Goal: Information Seeking & Learning: Learn about a topic

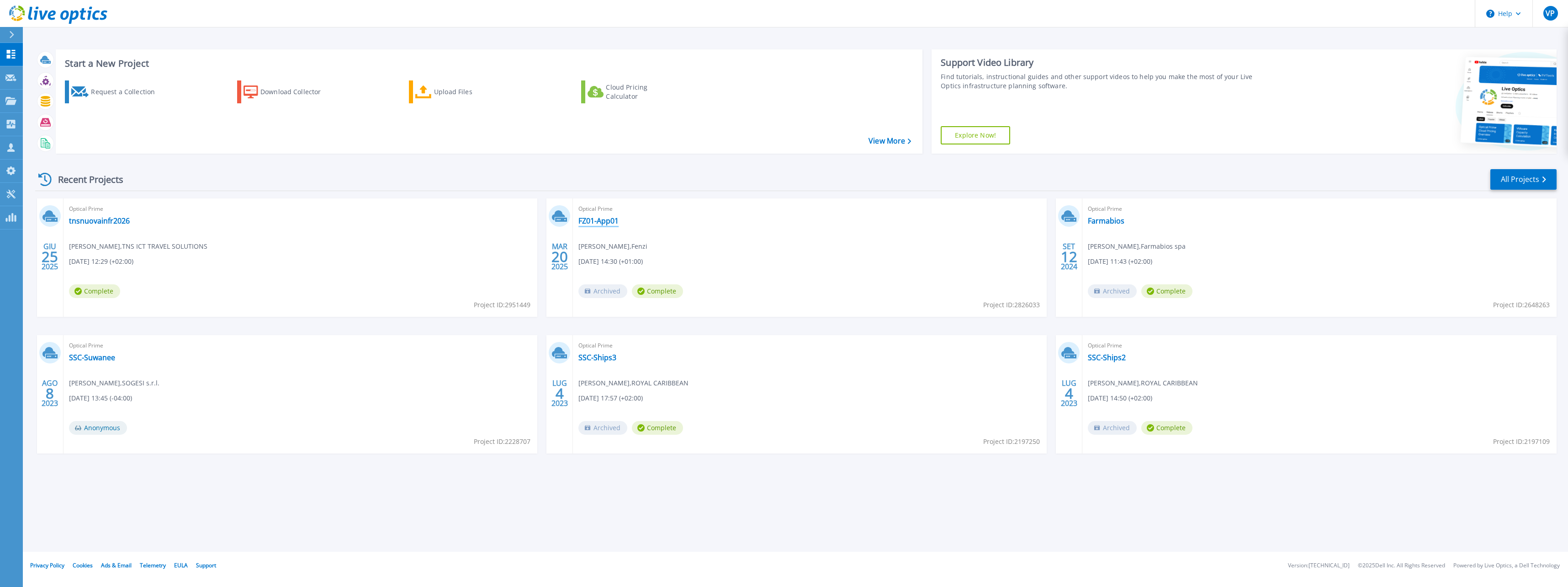
click at [604, 223] on link "FZ01-App01" at bounding box center [598, 220] width 40 height 9
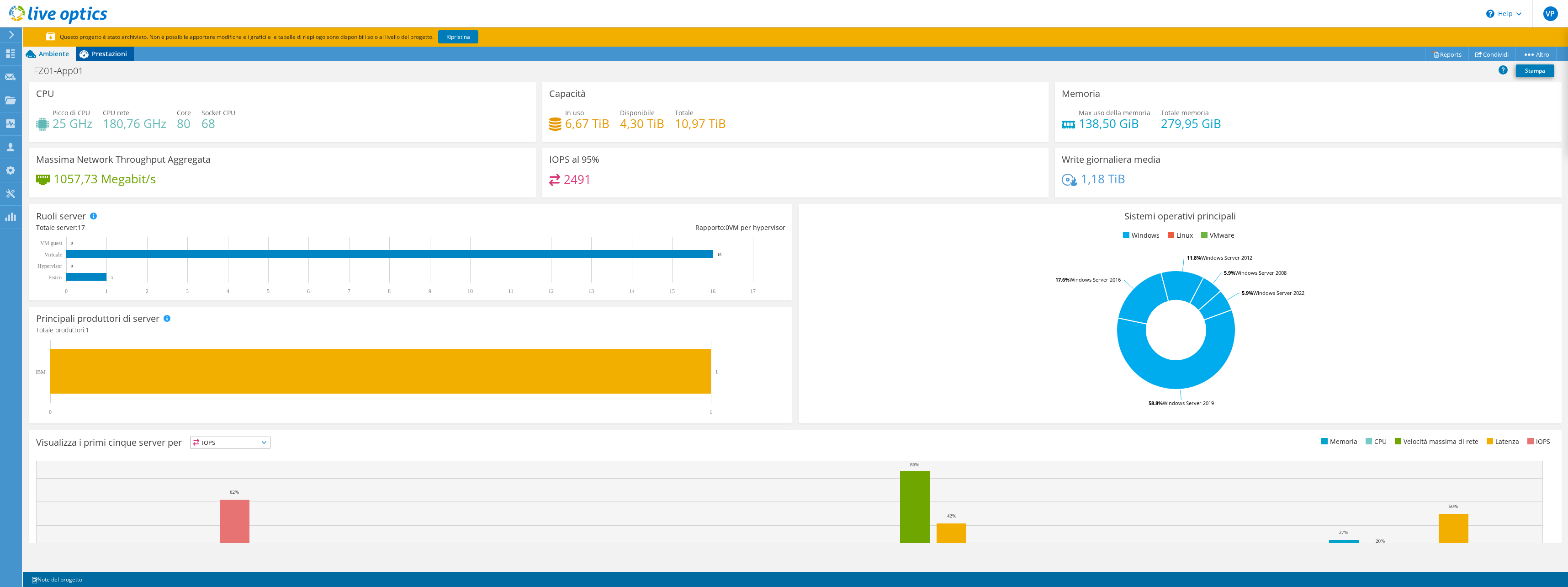
click at [97, 54] on span "Prestazioni" at bounding box center [110, 54] width 35 height 9
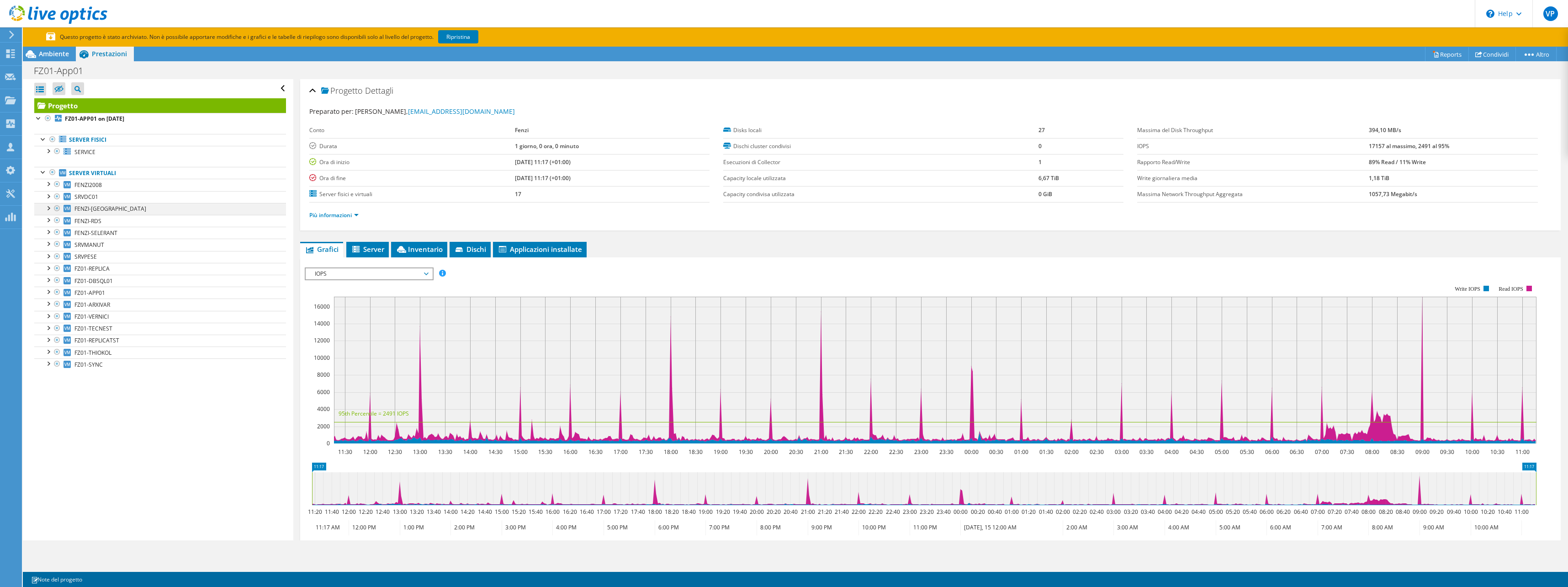
click at [48, 206] on div at bounding box center [47, 207] width 9 height 9
click at [56, 151] on div at bounding box center [57, 151] width 9 height 11
click at [51, 140] on div at bounding box center [52, 139] width 9 height 11
click at [96, 184] on span "FENZI2008" at bounding box center [88, 185] width 27 height 8
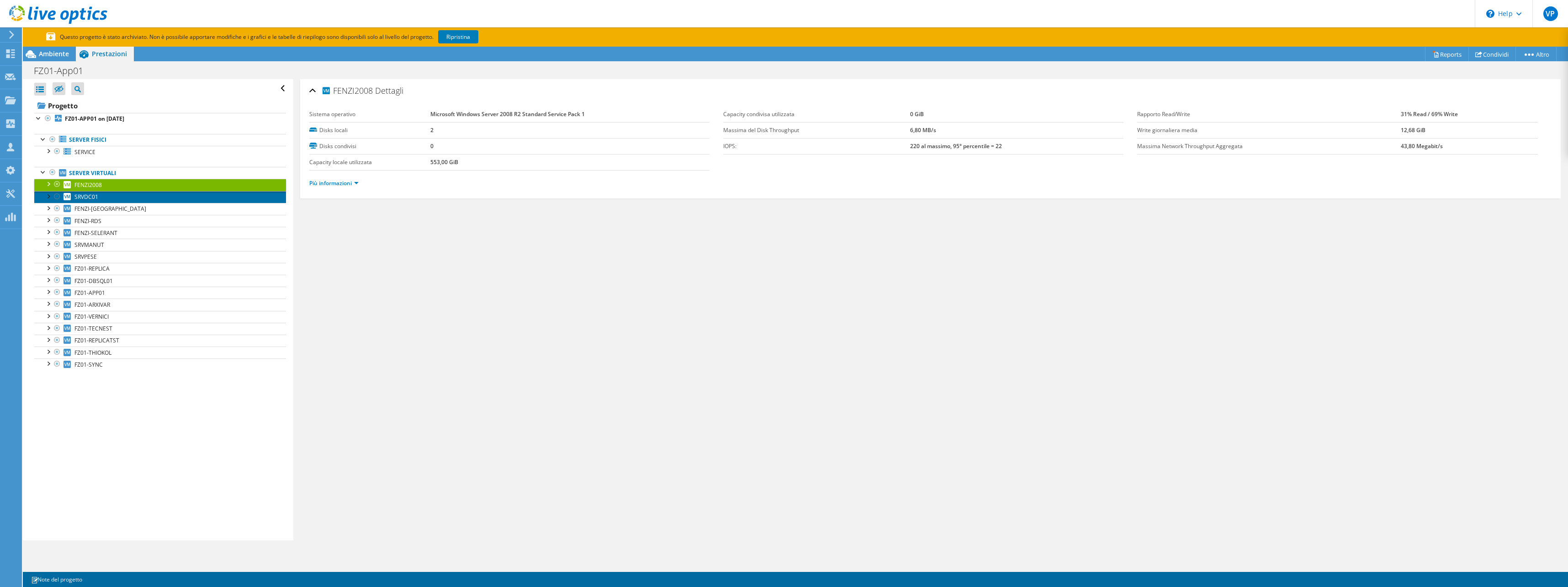
click at [110, 192] on link "SRVDC01" at bounding box center [160, 197] width 252 height 12
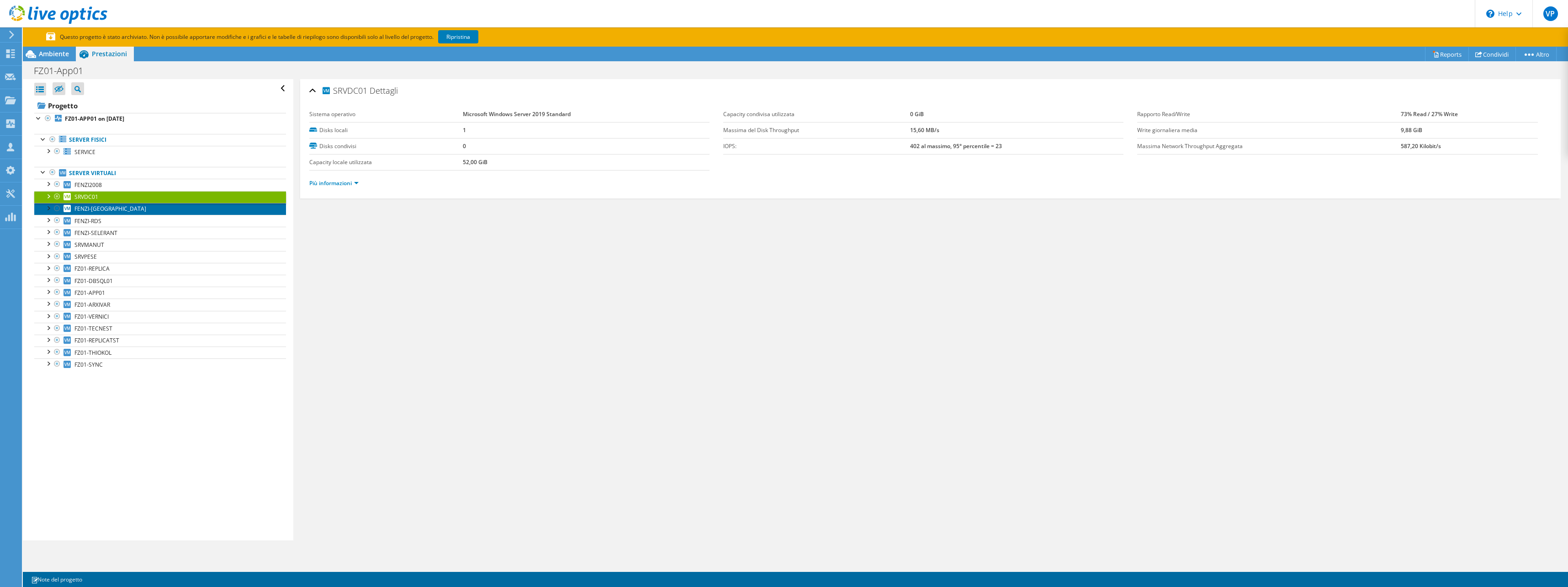
click at [99, 208] on link "FENZI-[GEOGRAPHIC_DATA]" at bounding box center [160, 209] width 252 height 12
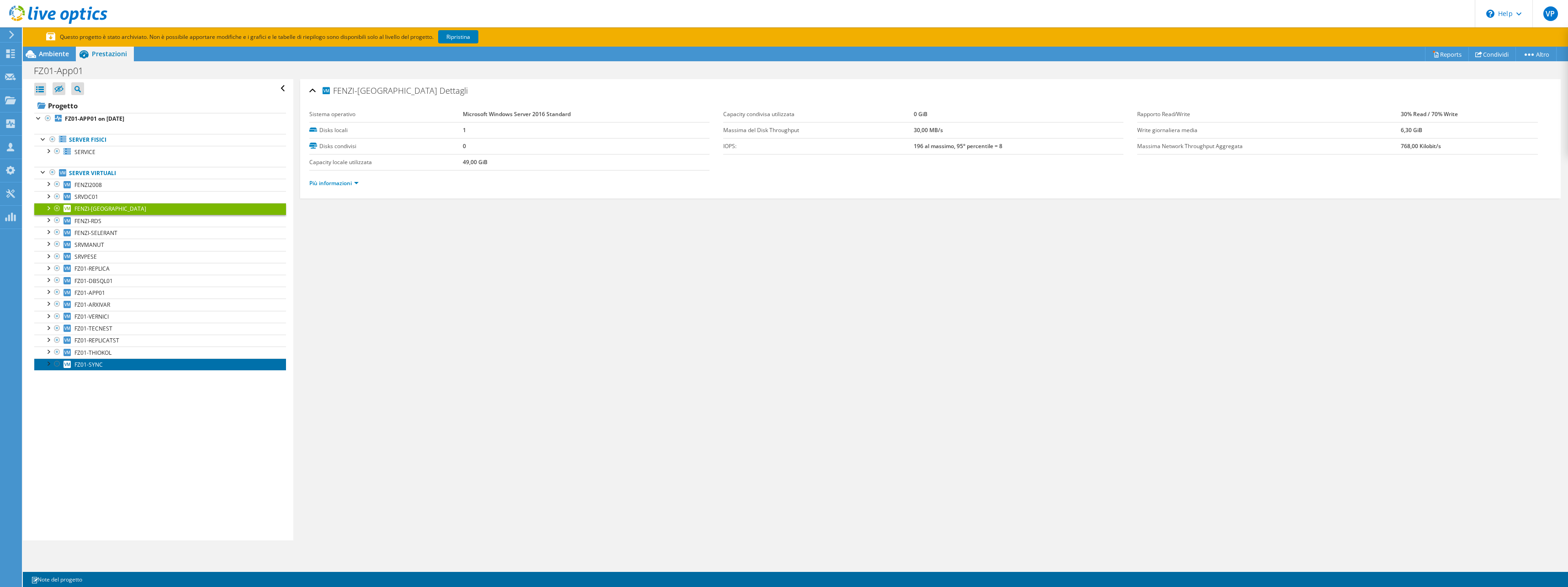
click at [120, 364] on link "FZ01-SYNC" at bounding box center [160, 364] width 252 height 12
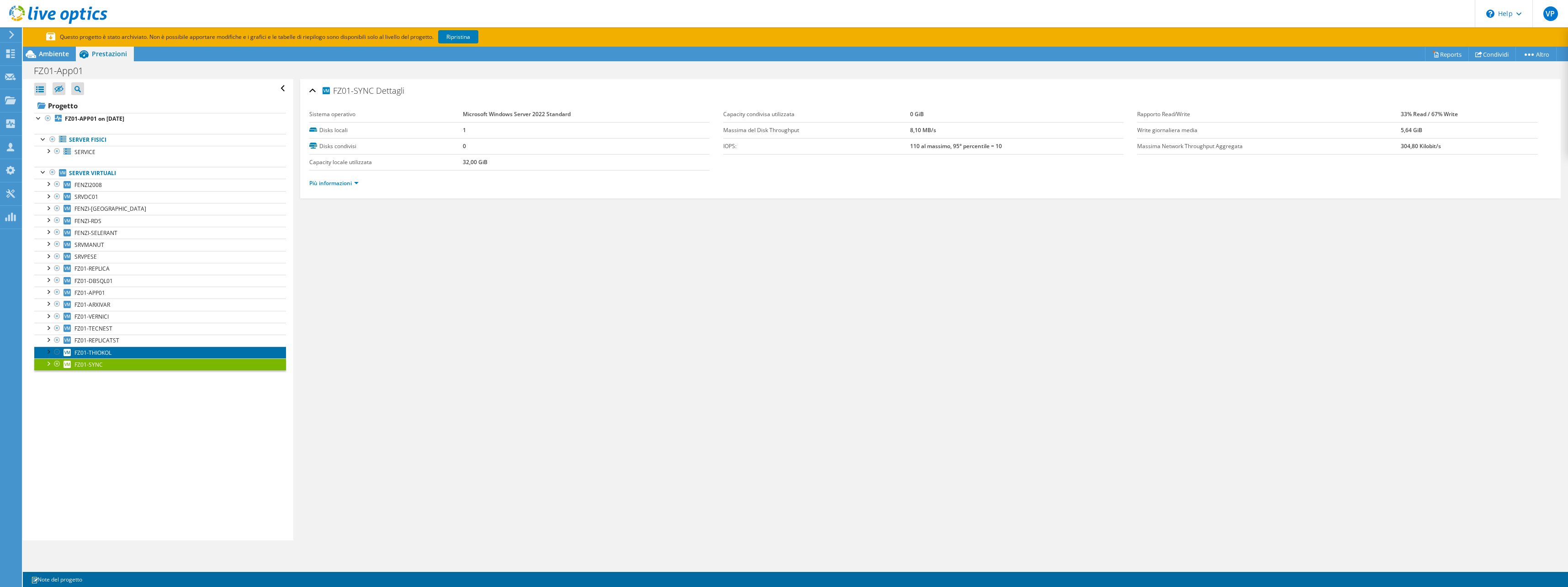
click at [119, 354] on link "FZ01-THIOKOL" at bounding box center [160, 353] width 252 height 12
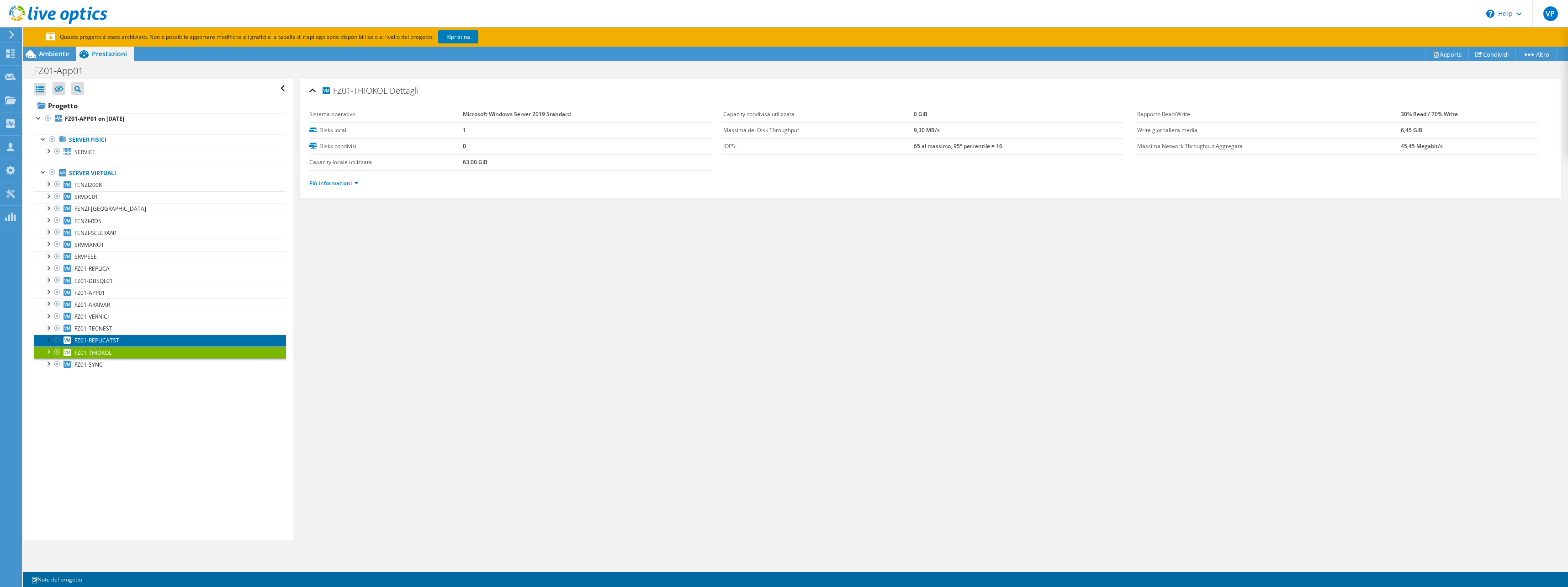
click at [120, 342] on link "FZ01-REPLICATST" at bounding box center [160, 340] width 252 height 12
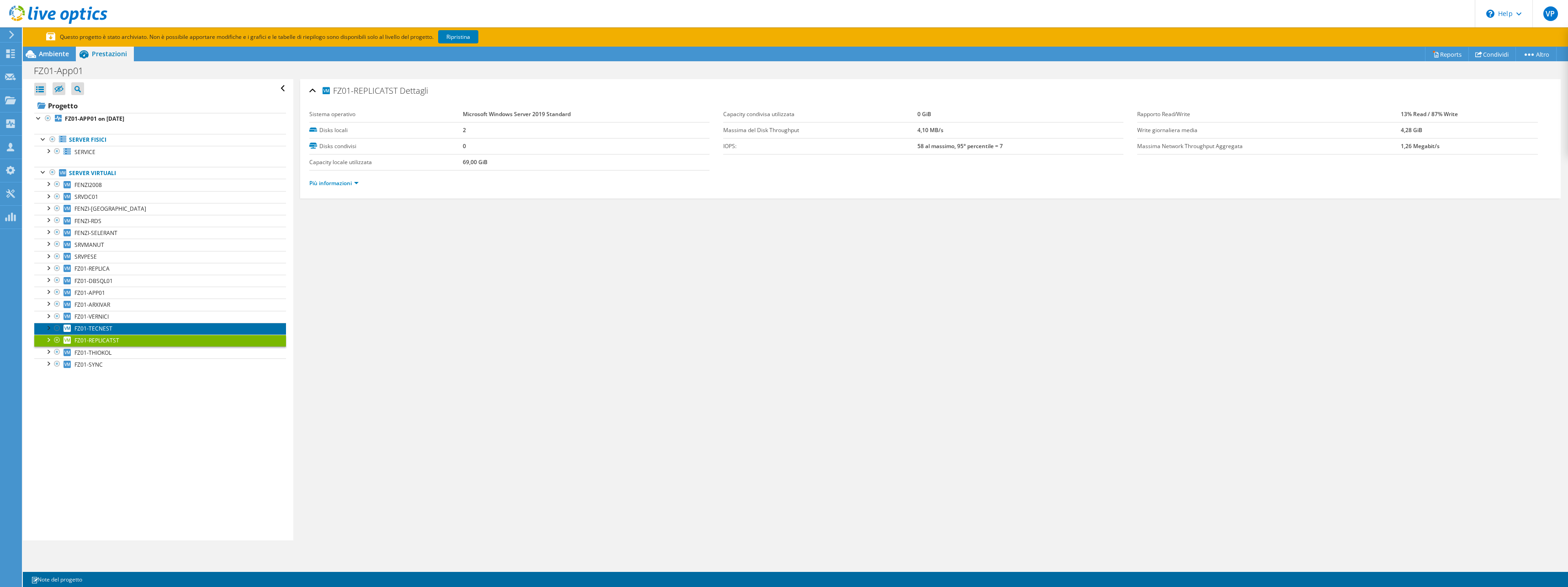
click at [120, 330] on link "FZ01-TECNEST" at bounding box center [160, 329] width 252 height 12
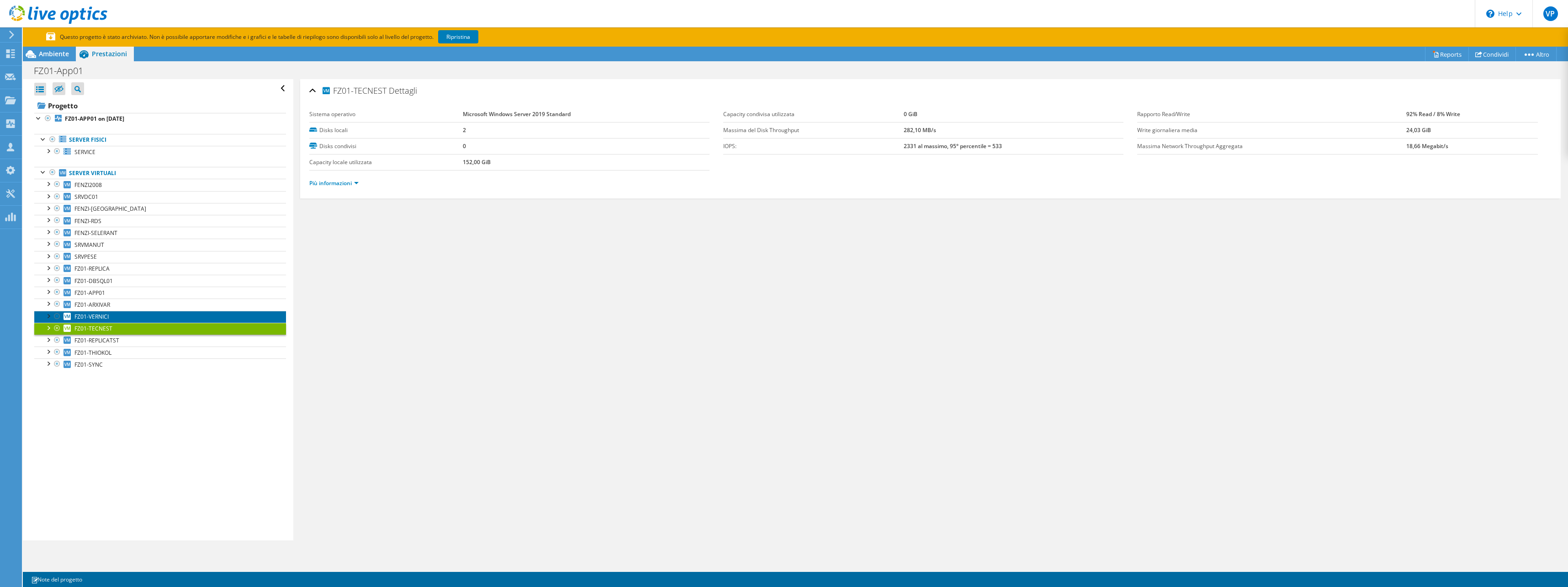
click at [120, 318] on link "FZ01-VERNICI" at bounding box center [160, 317] width 252 height 12
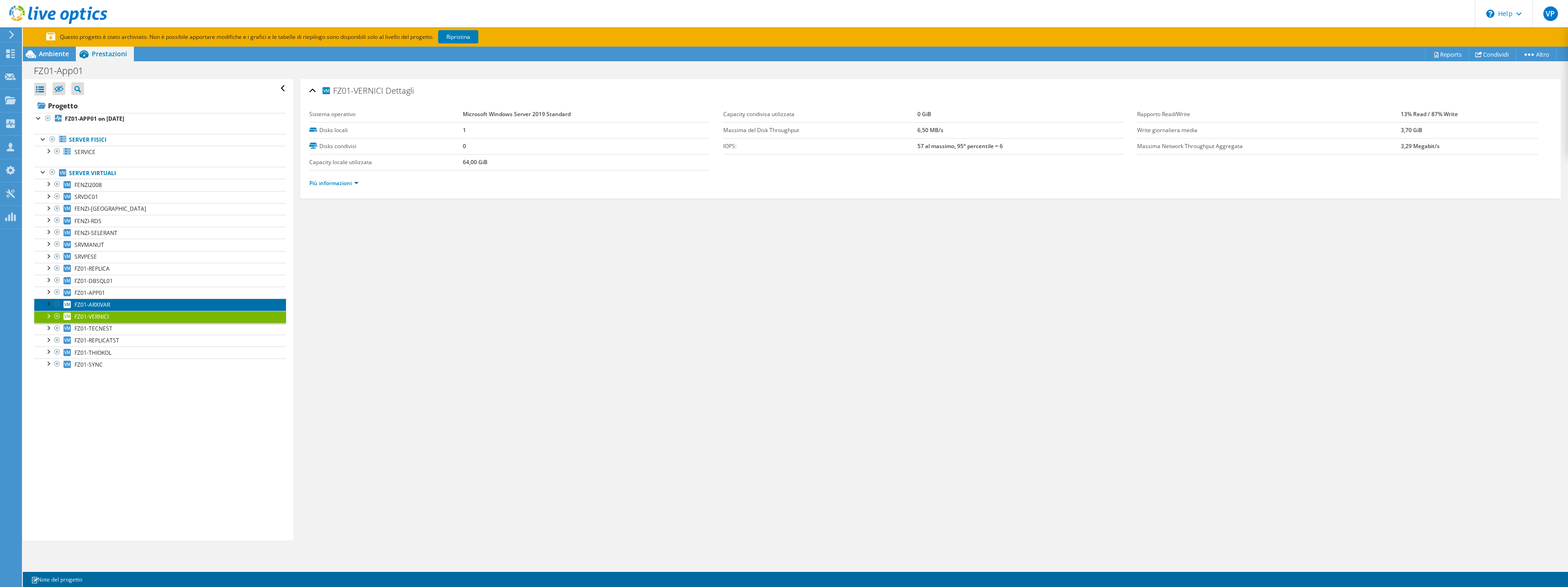
click at [118, 305] on link "FZ01-ARXIVAR" at bounding box center [160, 304] width 252 height 12
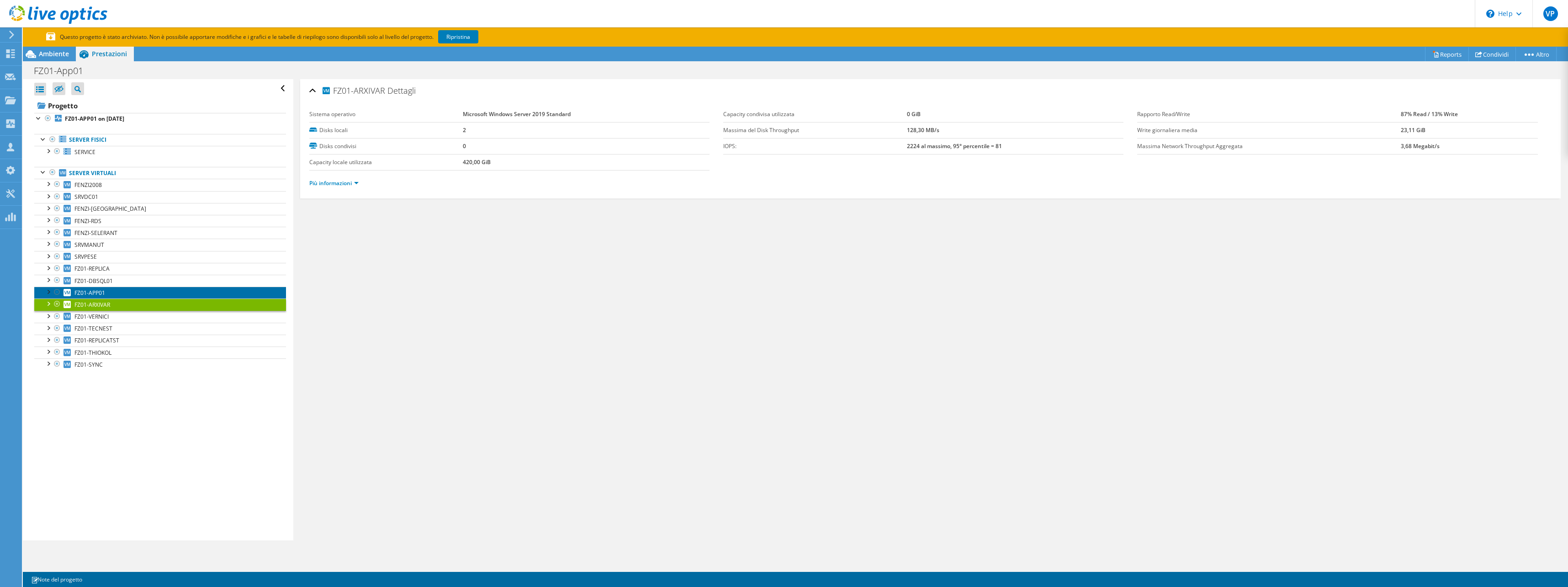
click at [120, 294] on link "FZ01-APP01" at bounding box center [160, 293] width 252 height 12
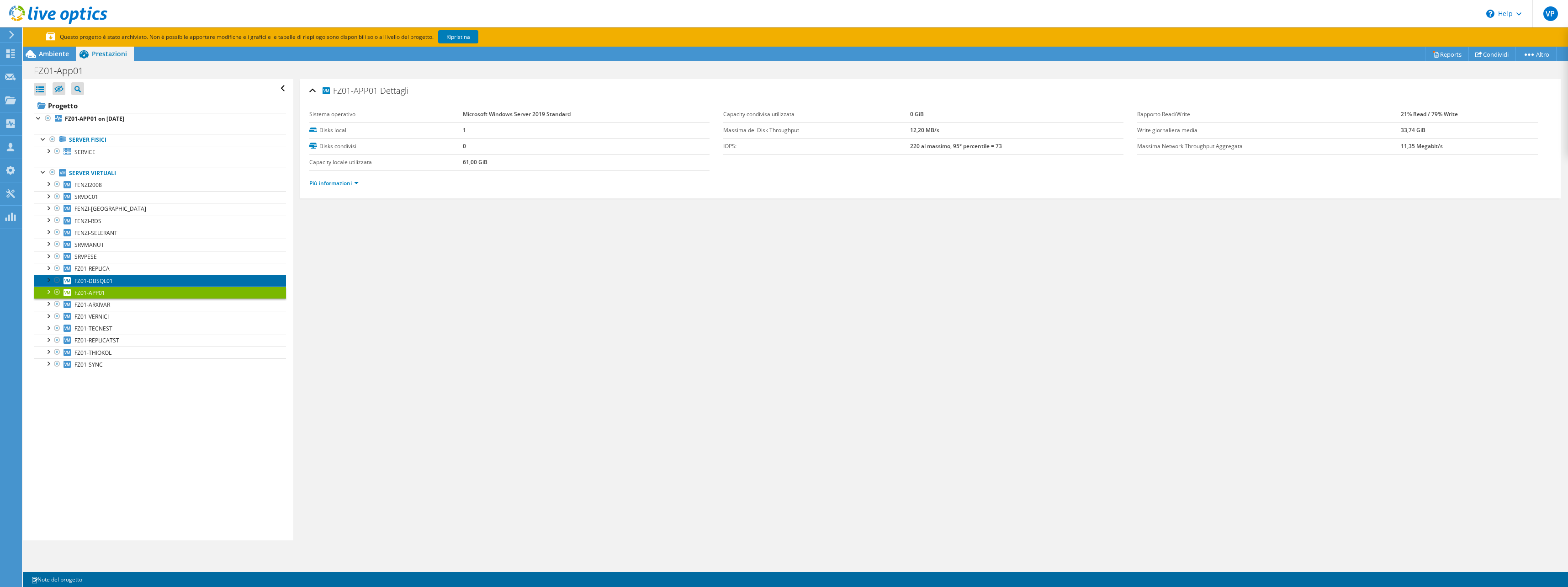
click at [120, 281] on link "FZ01-DBSQL01" at bounding box center [160, 281] width 252 height 12
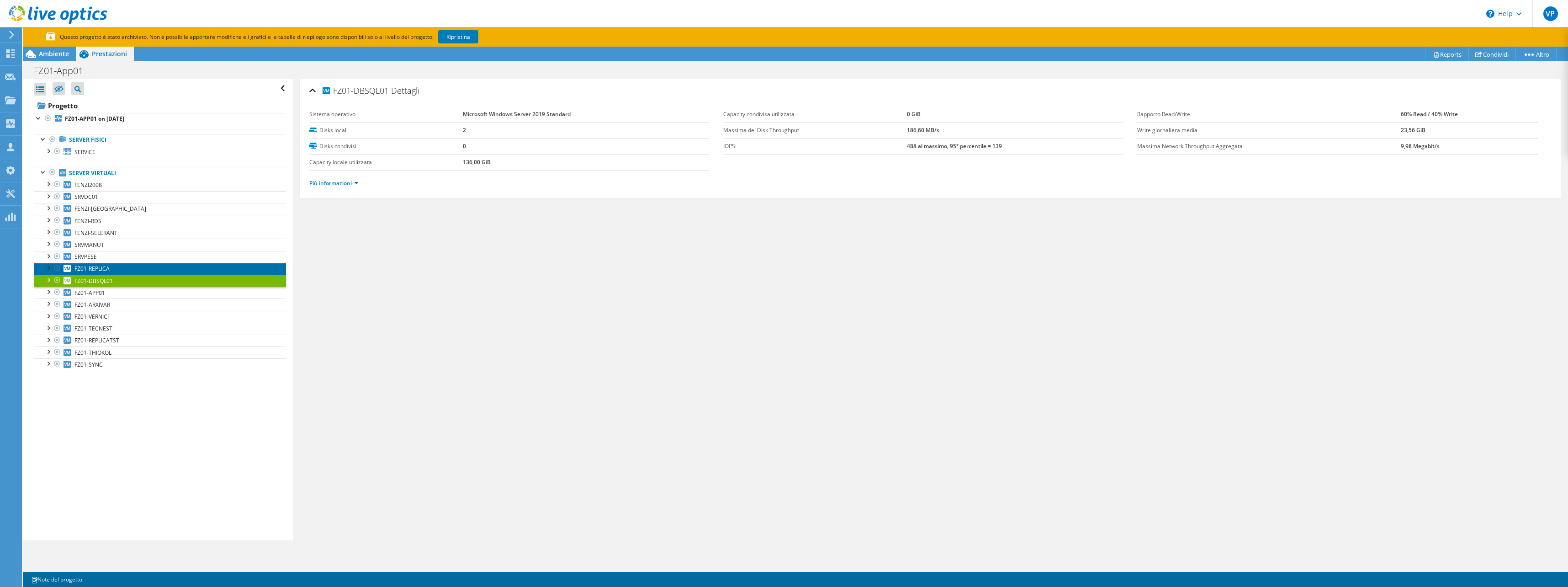
click at [119, 269] on link "FZ01-REPLICA" at bounding box center [160, 269] width 252 height 12
click at [49, 268] on div at bounding box center [47, 267] width 9 height 9
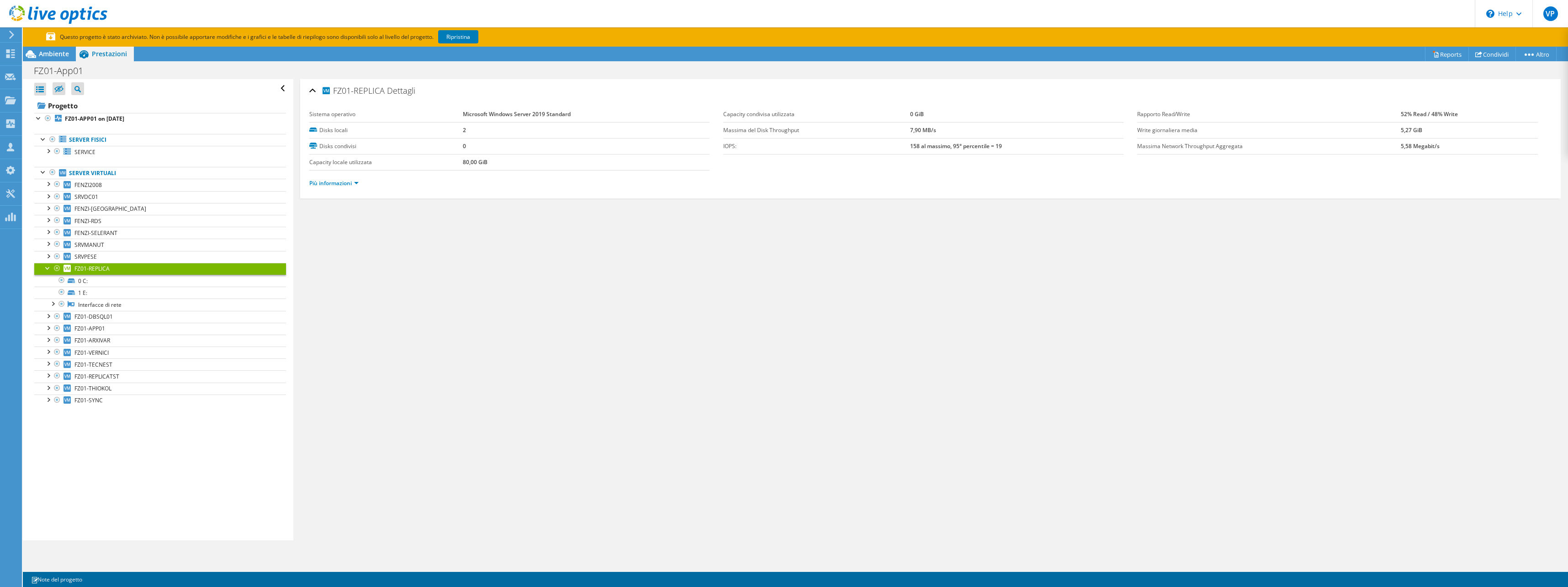
click at [49, 268] on div at bounding box center [47, 267] width 9 height 9
click at [96, 258] on span "SRVPESE" at bounding box center [85, 256] width 23 height 8
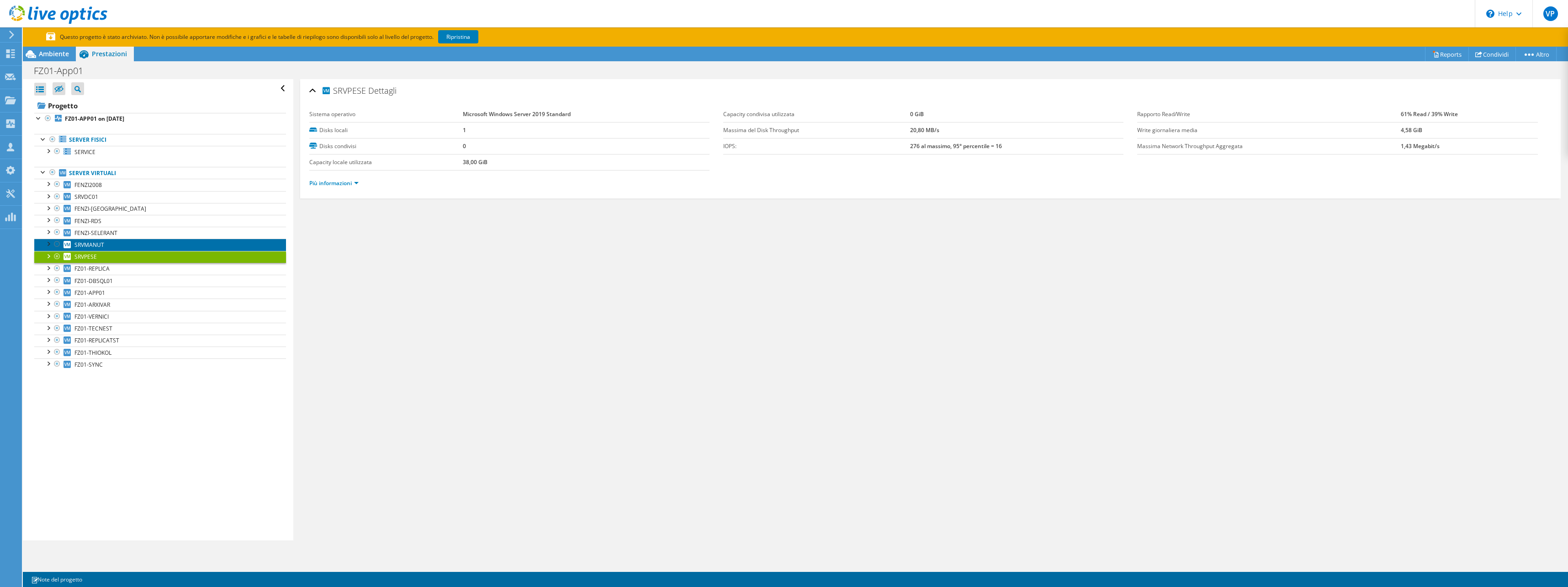
click at [108, 247] on link "SRVMANUT" at bounding box center [160, 245] width 252 height 12
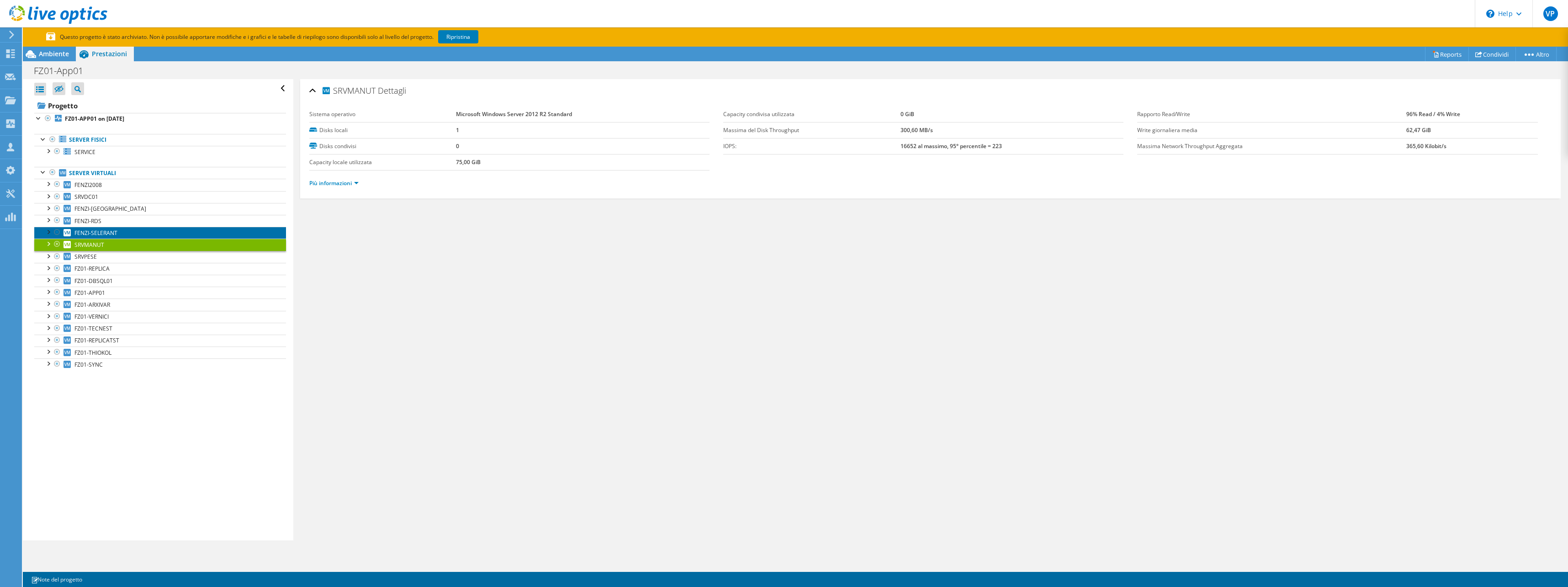
click at [109, 232] on span "FENZI-SELERANT" at bounding box center [96, 233] width 43 height 8
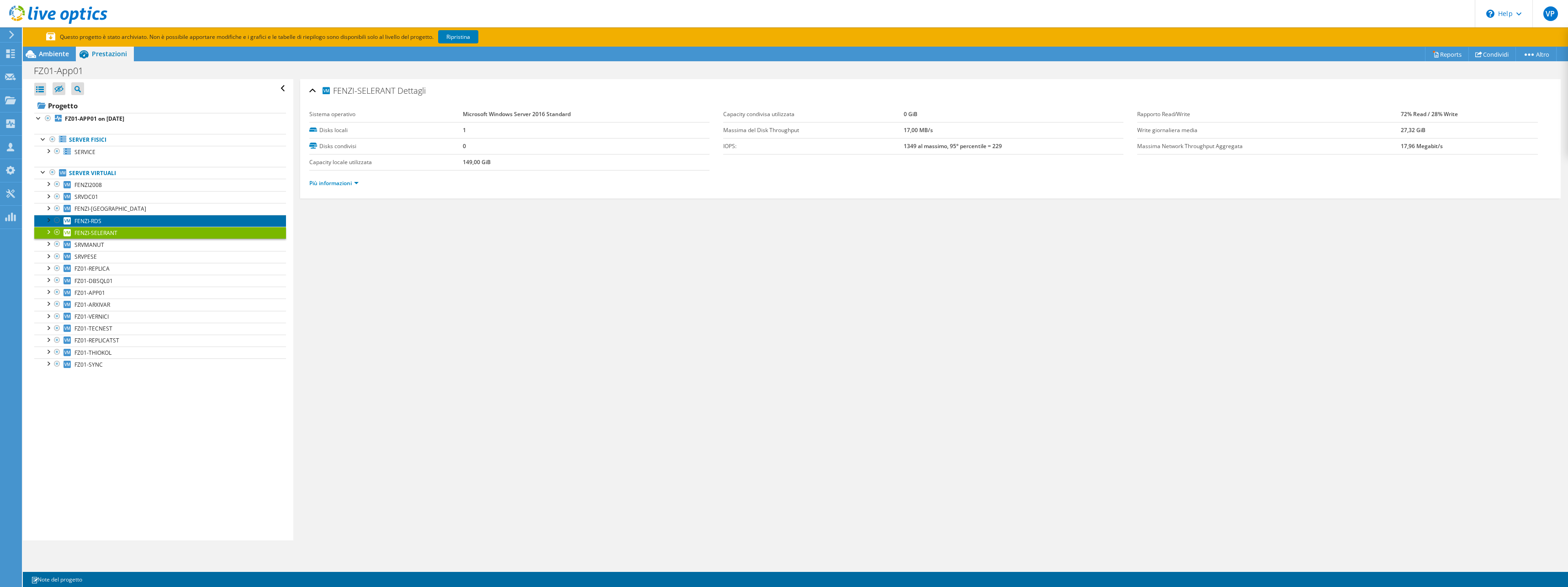
click at [105, 221] on link "FENZI-RDS" at bounding box center [160, 221] width 252 height 12
click at [100, 209] on link "FENZI-[GEOGRAPHIC_DATA]" at bounding box center [160, 209] width 252 height 12
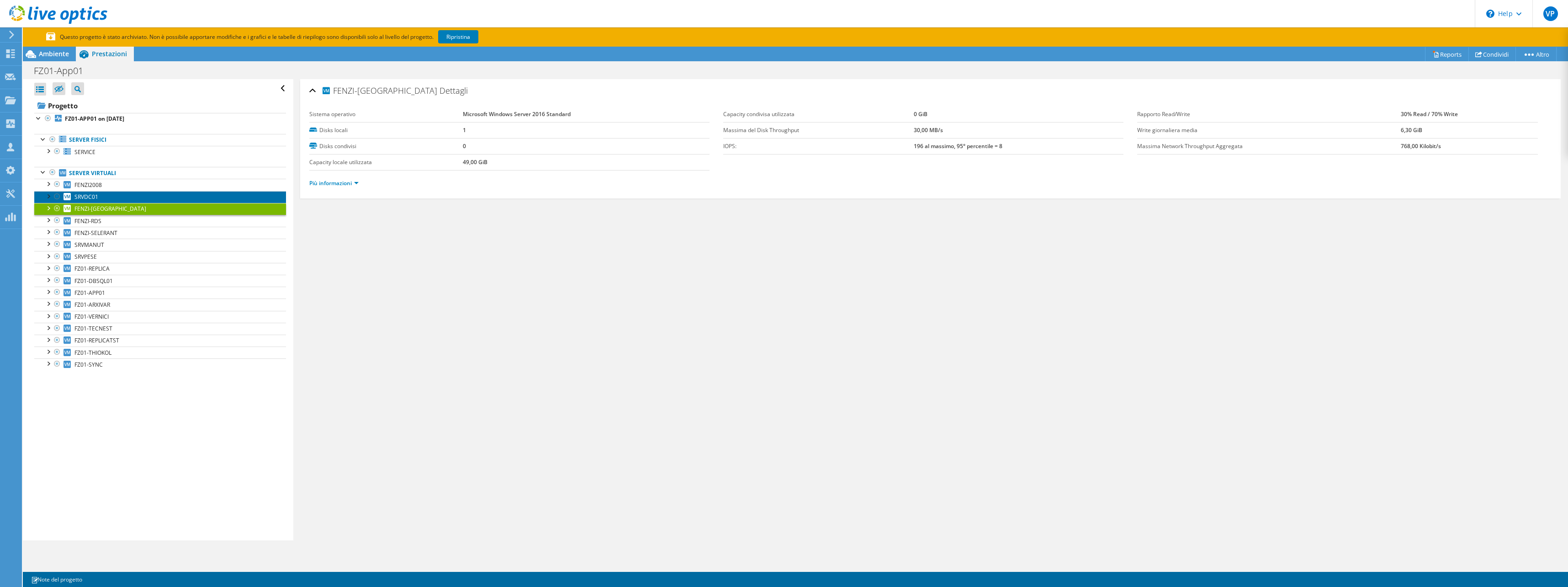
click at [103, 195] on link "SRVDC01" at bounding box center [160, 197] width 252 height 12
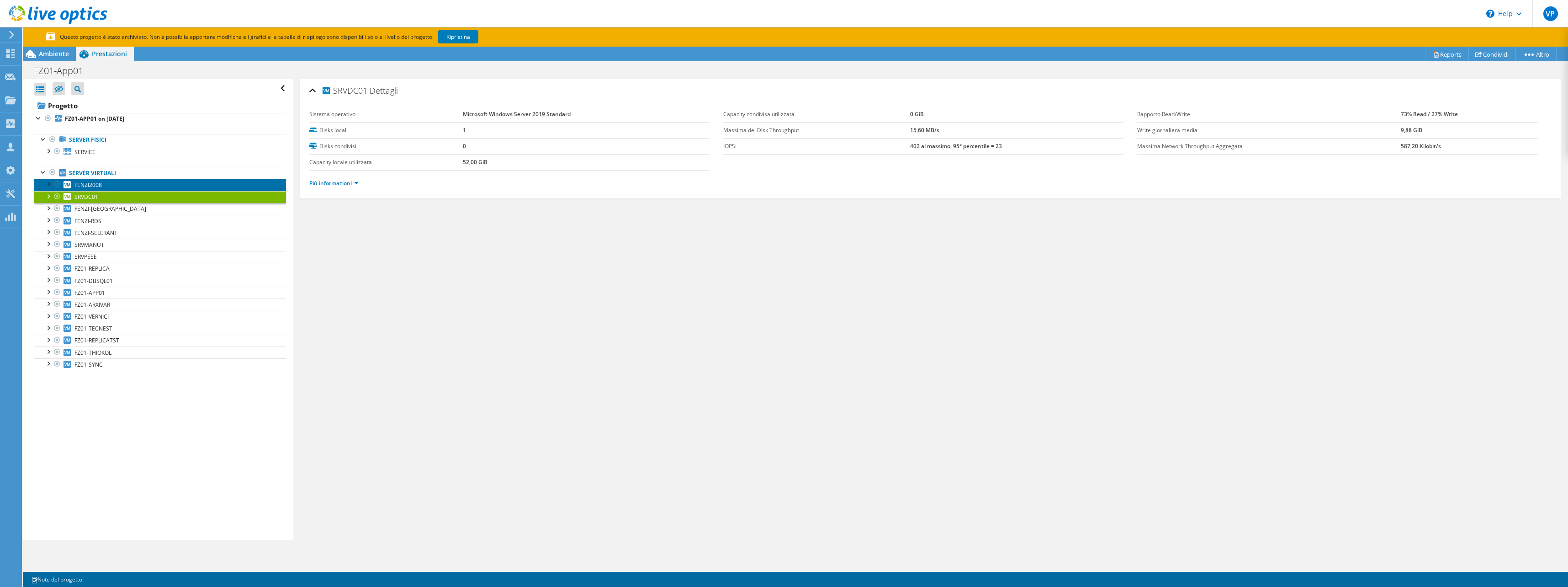
click at [102, 185] on link "FENZI2008" at bounding box center [160, 185] width 252 height 12
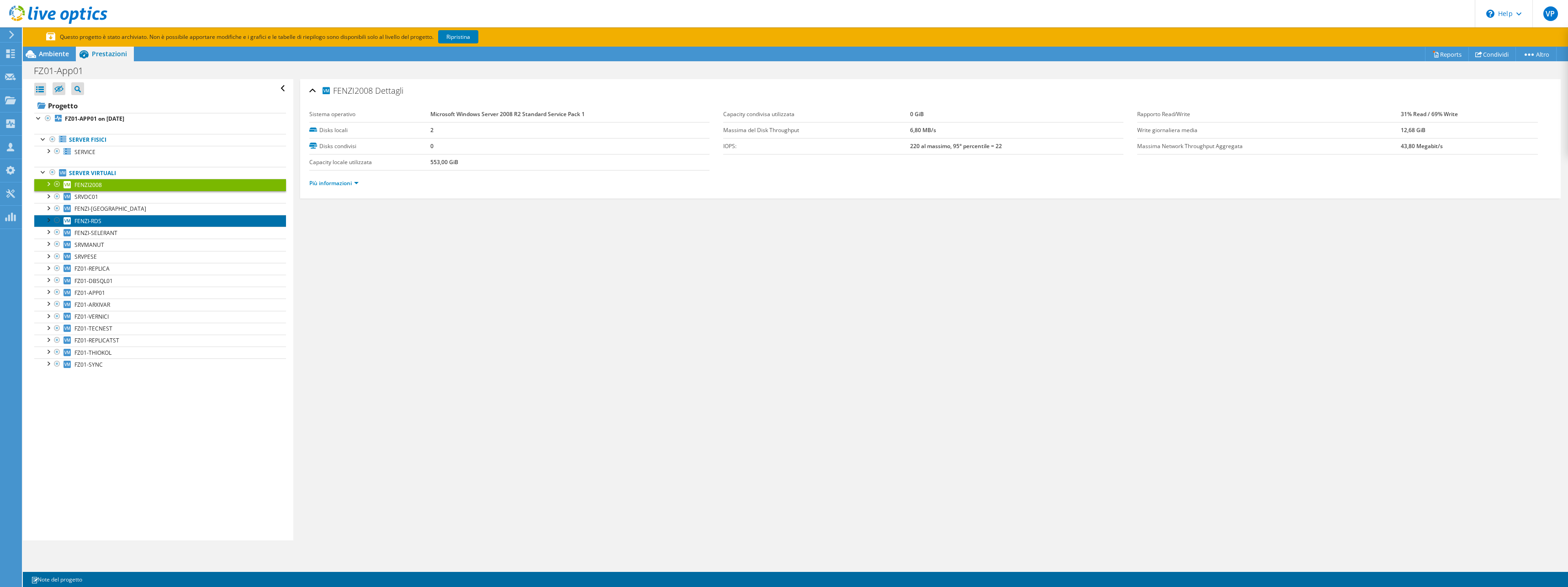
click at [107, 219] on link "FENZI-RDS" at bounding box center [160, 221] width 252 height 12
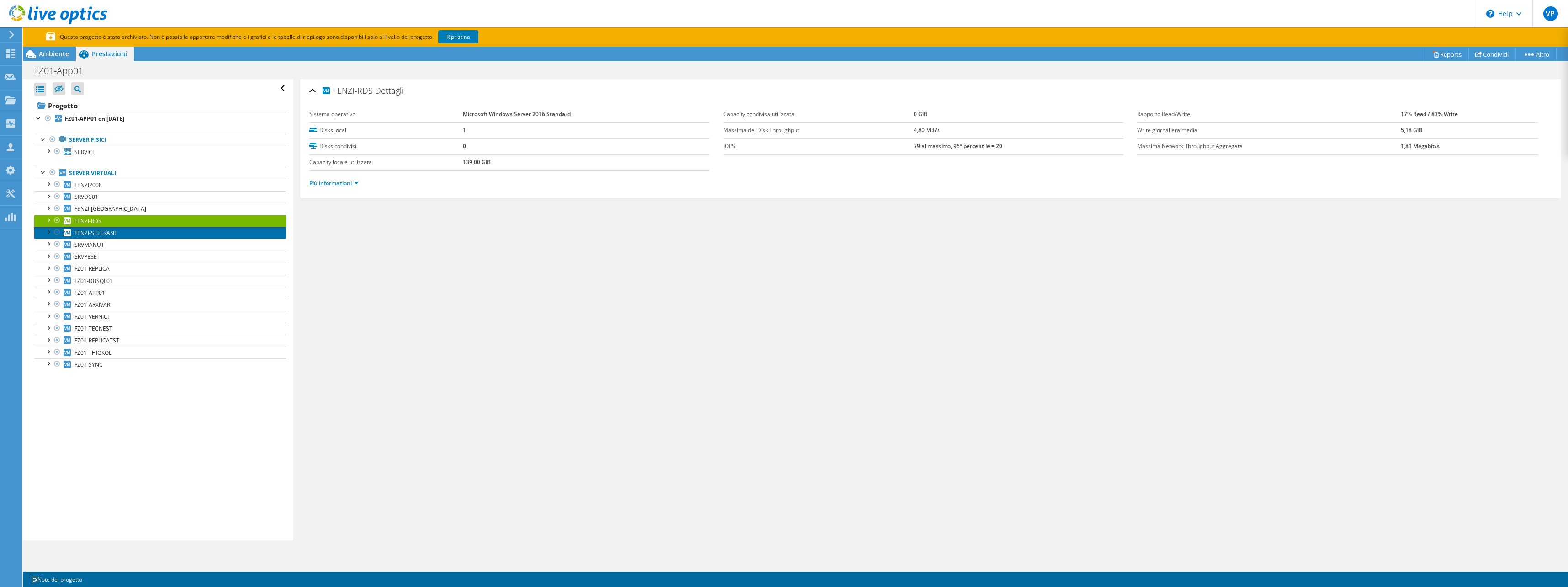
click at [113, 232] on span "FENZI-SELERANT" at bounding box center [96, 233] width 43 height 8
